Goal: Check status: Check status

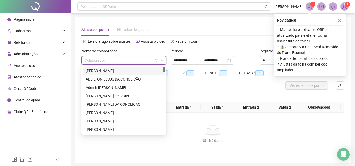
click at [94, 63] on input "search" at bounding box center [122, 60] width 74 height 8
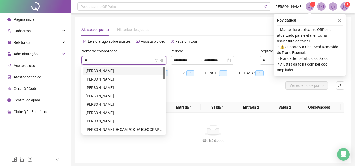
type input "***"
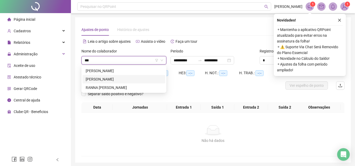
click at [94, 80] on div "[PERSON_NAME]" at bounding box center [124, 79] width 76 height 6
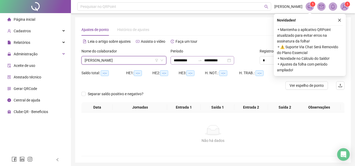
click at [234, 62] on div "**********" at bounding box center [203, 60] width 64 height 8
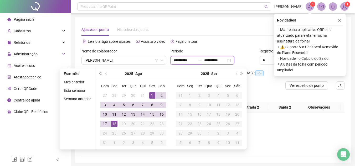
click at [234, 62] on div "**********" at bounding box center [203, 60] width 64 height 8
click at [106, 71] on button "prev-year" at bounding box center [106, 74] width 6 height 11
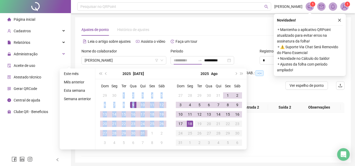
type input "**********"
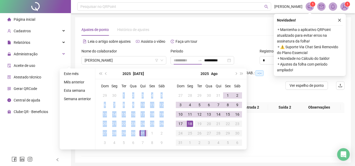
drag, startPoint x: 125, startPoint y: 92, endPoint x: 145, endPoint y: 134, distance: 46.6
click at [145, 134] on tbody "29 30 1 2 3 4 5 6 7 8 9 10 11 12 13 14 15 16 17 18 19 20 21 22 23 24 25 26 27 2…" at bounding box center [133, 119] width 66 height 57
click at [145, 134] on div "31" at bounding box center [143, 133] width 6 height 6
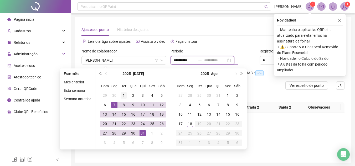
type input "**********"
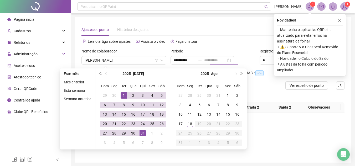
click at [122, 94] on div "1" at bounding box center [124, 95] width 6 height 6
type input "**********"
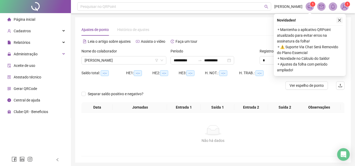
click at [339, 18] on icon "close" at bounding box center [340, 20] width 4 height 4
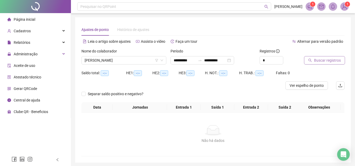
click at [337, 58] on span "Buscar registros" at bounding box center [327, 61] width 27 height 6
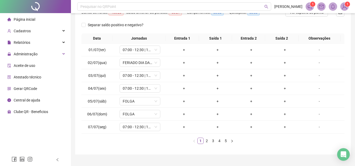
scroll to position [84, 0]
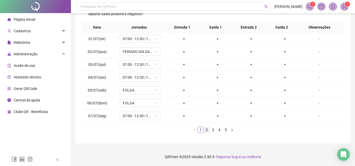
click at [205, 128] on link "2" at bounding box center [207, 130] width 6 height 6
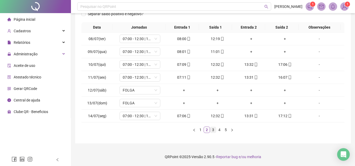
click at [212, 128] on link "3" at bounding box center [213, 130] width 6 height 6
click at [219, 130] on link "4" at bounding box center [219, 130] width 6 height 6
click at [227, 131] on link "5" at bounding box center [226, 130] width 6 height 6
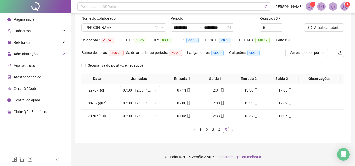
click at [227, 131] on link "5" at bounding box center [226, 130] width 6 height 6
click at [147, 29] on span "[PERSON_NAME]" at bounding box center [124, 28] width 79 height 8
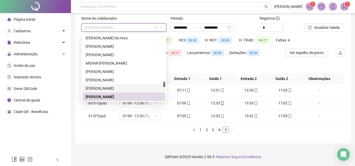
click at [114, 91] on div "[PERSON_NAME]" at bounding box center [124, 89] width 76 height 6
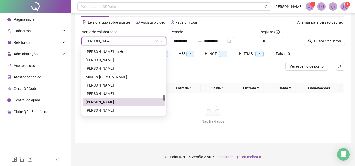
scroll to position [19, 0]
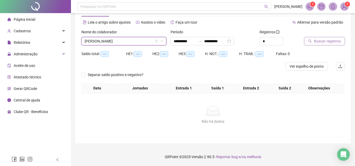
click at [320, 42] on span "Buscar registros" at bounding box center [327, 41] width 27 height 6
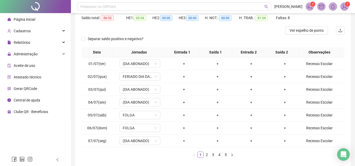
scroll to position [63, 0]
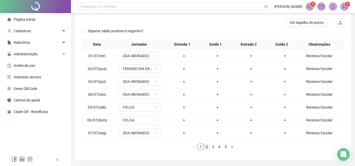
click at [206, 149] on link "2" at bounding box center [207, 147] width 6 height 6
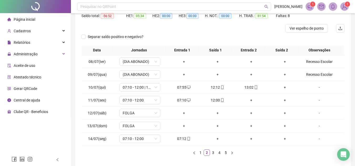
scroll to position [58, 0]
click at [212, 153] on link "3" at bounding box center [213, 153] width 6 height 6
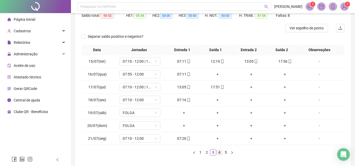
click at [218, 152] on link "4" at bounding box center [219, 153] width 6 height 6
click at [226, 154] on link "5" at bounding box center [226, 153] width 6 height 6
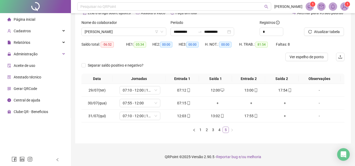
scroll to position [29, 0]
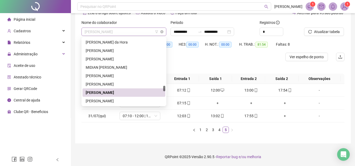
click at [142, 31] on span "[PERSON_NAME]" at bounding box center [124, 32] width 79 height 8
click at [122, 82] on div "[PERSON_NAME]" at bounding box center [124, 84] width 76 height 6
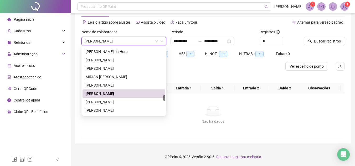
scroll to position [19, 0]
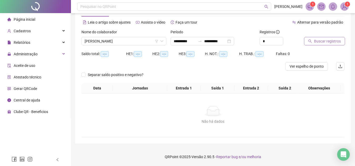
click at [307, 39] on button "Buscar registros" at bounding box center [324, 41] width 41 height 8
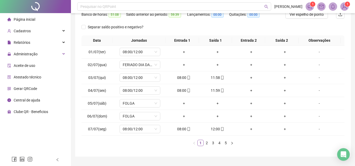
scroll to position [71, 0]
click at [204, 145] on link "2" at bounding box center [207, 143] width 6 height 6
click at [155, 65] on icon "down" at bounding box center [155, 64] width 3 height 3
click at [214, 142] on link "3" at bounding box center [213, 143] width 6 height 6
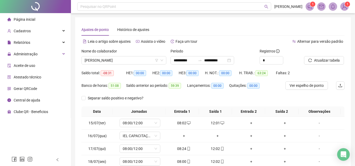
scroll to position [3, 0]
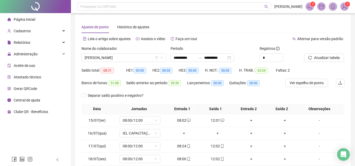
drag, startPoint x: 353, startPoint y: 98, endPoint x: 358, endPoint y: 95, distance: 5.8
click at [355, 95] on html "**********" at bounding box center [177, 80] width 355 height 166
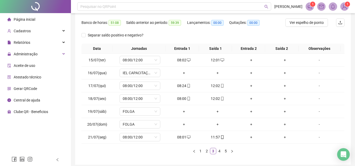
scroll to position [64, 0]
click at [220, 151] on link "4" at bounding box center [219, 151] width 6 height 6
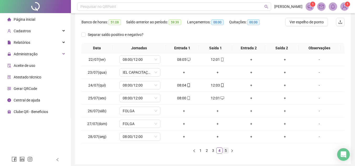
click at [224, 151] on link "5" at bounding box center [226, 151] width 6 height 6
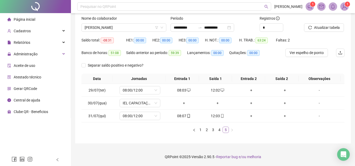
scroll to position [33, 0]
click at [218, 130] on link "4" at bounding box center [219, 130] width 6 height 6
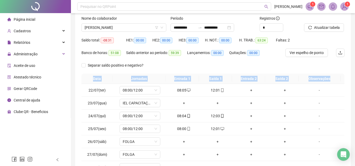
drag, startPoint x: 355, startPoint y: 78, endPoint x: 359, endPoint y: 92, distance: 15.2
click at [355, 92] on html "**********" at bounding box center [177, 50] width 355 height 166
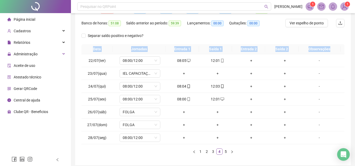
scroll to position [68, 0]
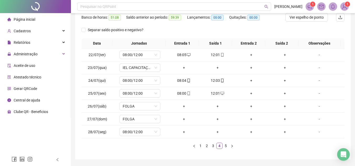
click at [313, 146] on ul "1 2 3 4 5" at bounding box center [212, 146] width 263 height 6
click at [201, 146] on link "1" at bounding box center [201, 146] width 6 height 6
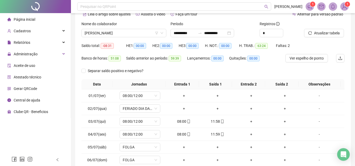
scroll to position [27, 0]
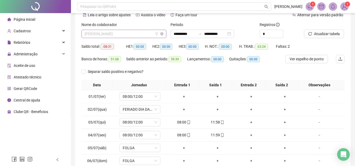
click at [143, 35] on span "[PERSON_NAME]" at bounding box center [124, 34] width 79 height 8
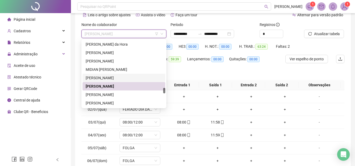
click at [127, 76] on div "[PERSON_NAME]" at bounding box center [124, 78] width 76 height 6
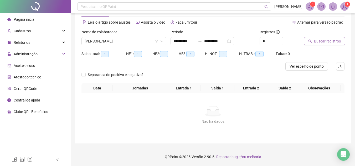
click at [332, 39] on span "Buscar registros" at bounding box center [327, 41] width 27 height 6
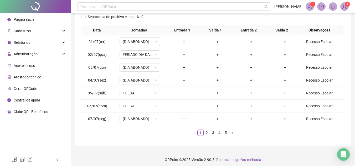
scroll to position [80, 0]
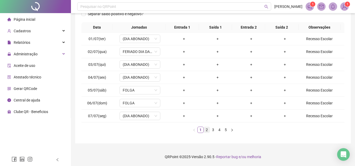
click at [206, 128] on link "2" at bounding box center [207, 130] width 6 height 6
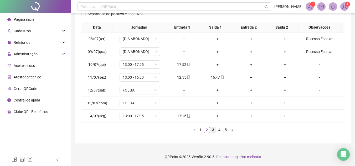
click at [213, 128] on link "3" at bounding box center [213, 130] width 6 height 6
